Goal: Browse casually: Explore the website without a specific task or goal

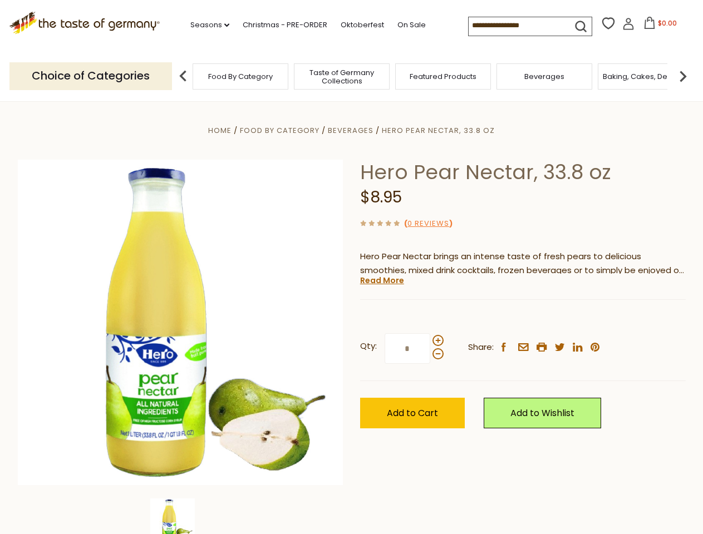
click at [351, 267] on div "Home Food By Category [GEOGRAPHIC_DATA] Hero Pear Nectar, 33.8 oz Hero Pear Nec…" at bounding box center [351, 337] width 684 height 428
click at [205, 25] on link "Seasons dropdown_arrow" at bounding box center [209, 25] width 39 height 12
click at [516, 26] on input at bounding box center [515, 25] width 94 height 16
click at [658, 26] on span "$0.00" at bounding box center [667, 22] width 19 height 9
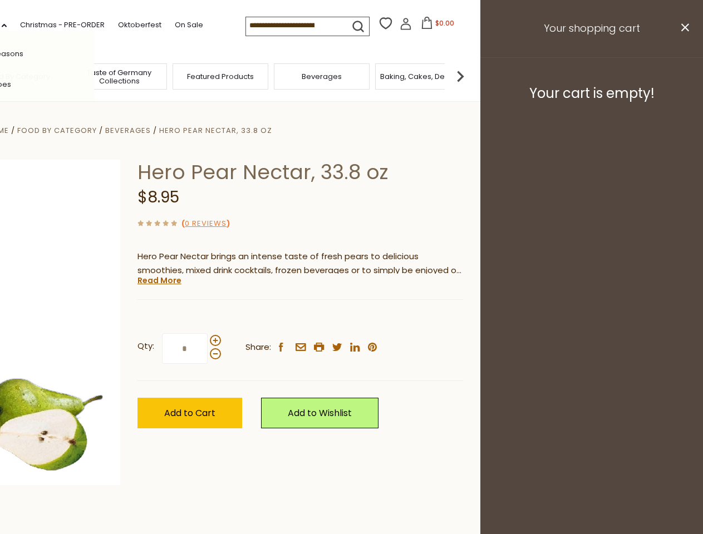
click at [94, 76] on div "All Seasons Recipes Game Day [DATE] [DATE] [DATE][PERSON_NAME] [DATE] Springfes…" at bounding box center [31, 267] width 126 height 472
click at [683, 76] on footer "Your cart is empty!" at bounding box center [591, 93] width 223 height 72
click at [351, 318] on div "Qty: * Share: facebook email printer twitter linkedin pinterest" at bounding box center [299, 349] width 325 height 65
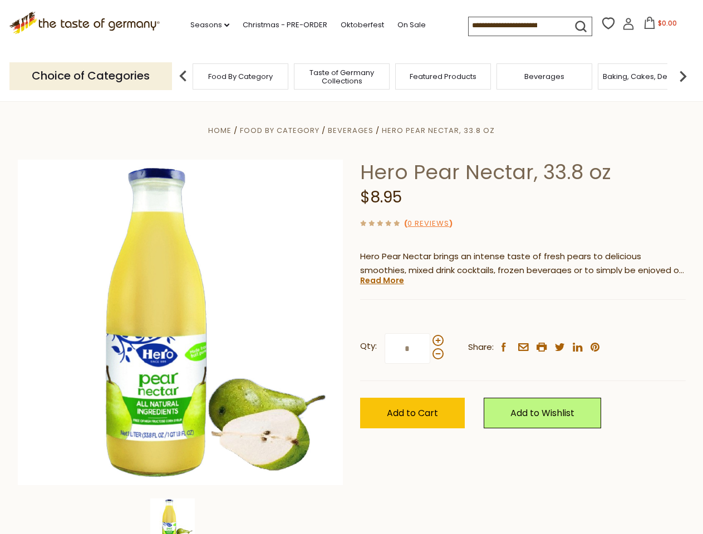
click at [180, 516] on div "Home Food By Category [GEOGRAPHIC_DATA] Hero Pear Nectar, 33.8 oz Hero Pear Nec…" at bounding box center [351, 337] width 684 height 428
click at [180, 516] on img at bounding box center [172, 520] width 45 height 45
click at [381, 280] on link "Read More" at bounding box center [382, 280] width 44 height 11
